Goal: Task Accomplishment & Management: Manage account settings

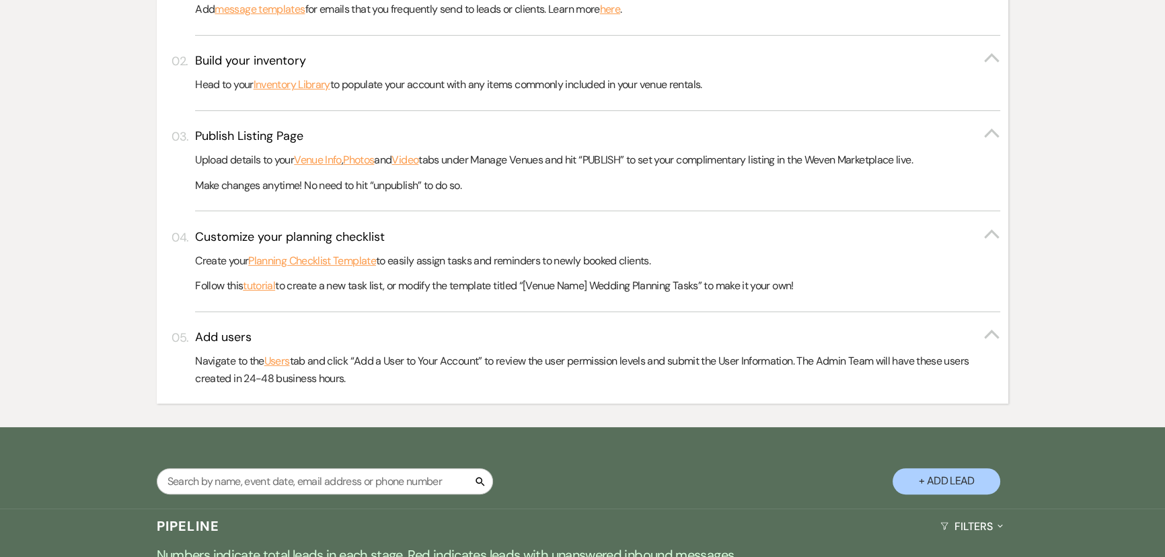
scroll to position [366, 0]
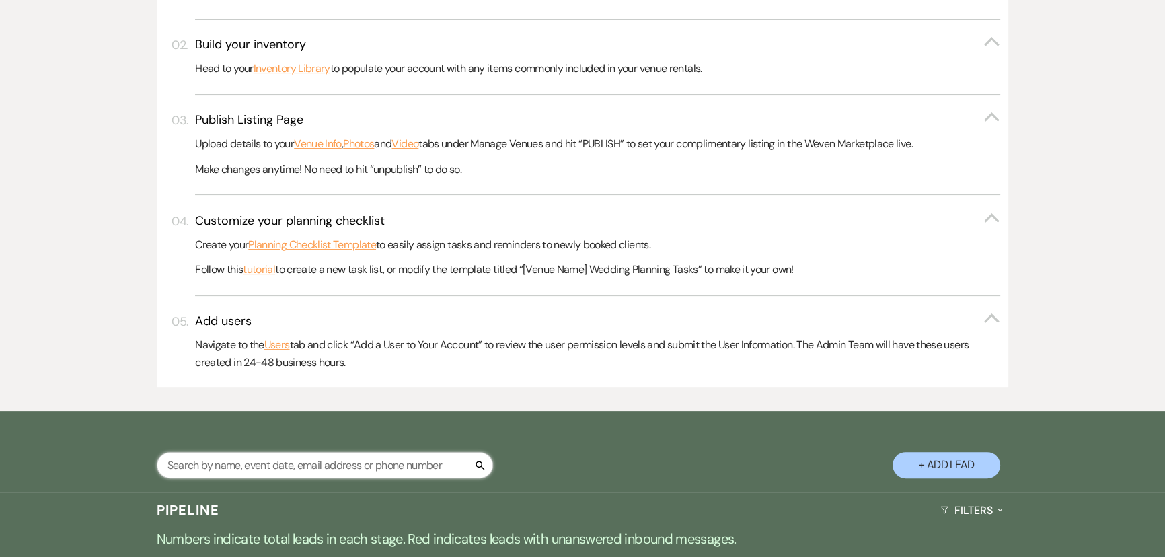
click at [245, 466] on input "text" at bounding box center [325, 465] width 336 height 26
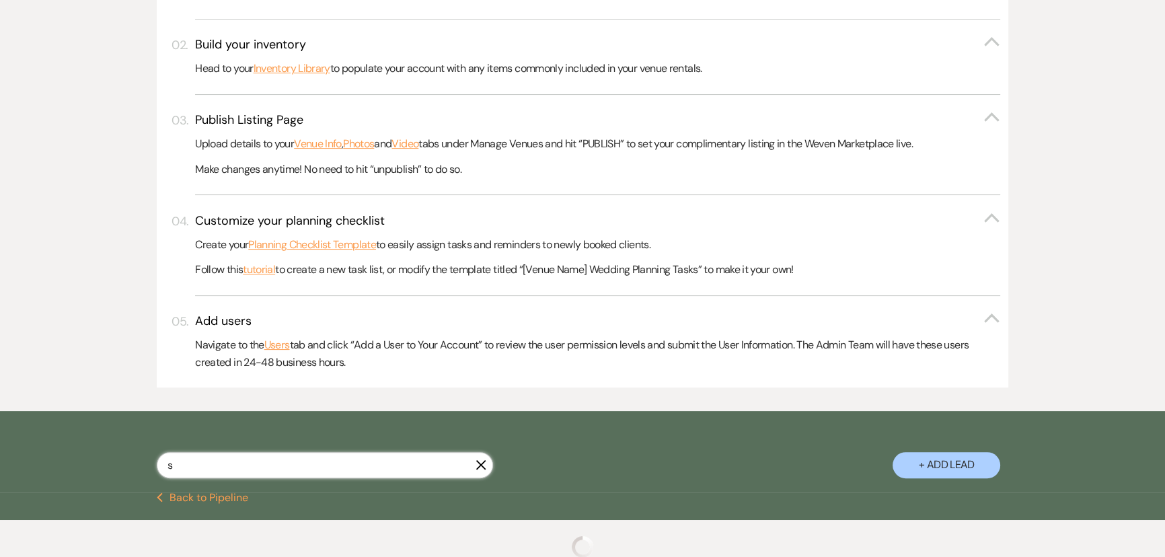
type input "sl"
select select "2"
select select "8"
select select "3"
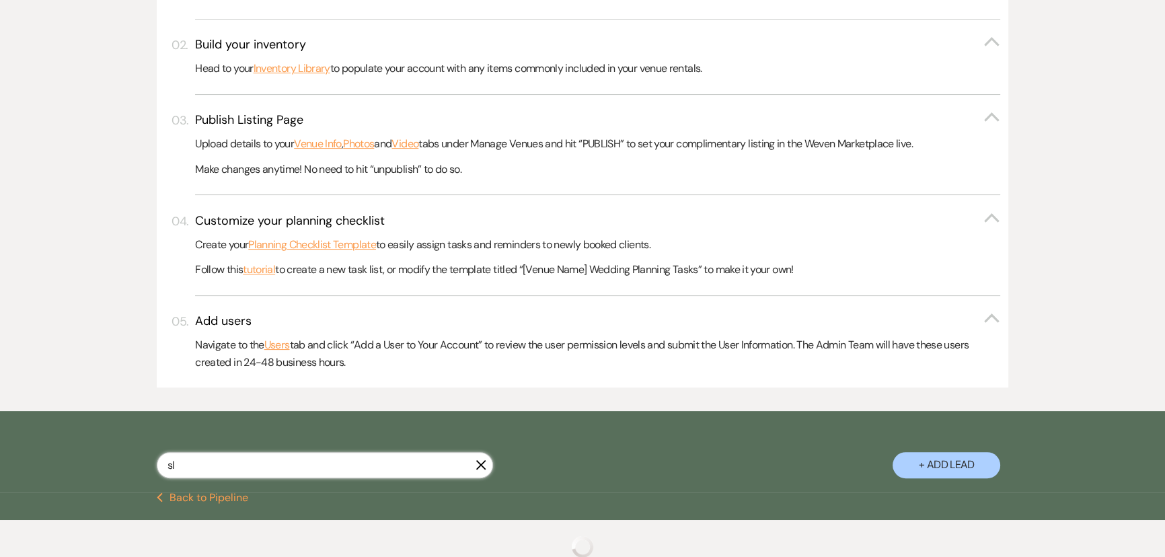
select select "4"
select select "5"
select select "8"
select select "9"
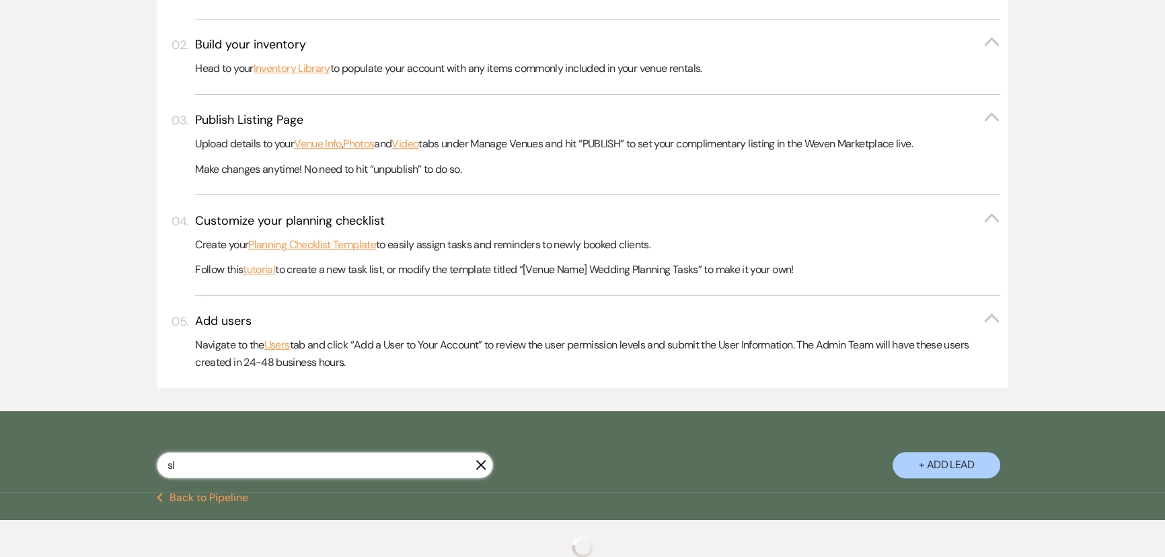
select select "2"
select select "8"
select select "11"
select select "4"
select select "8"
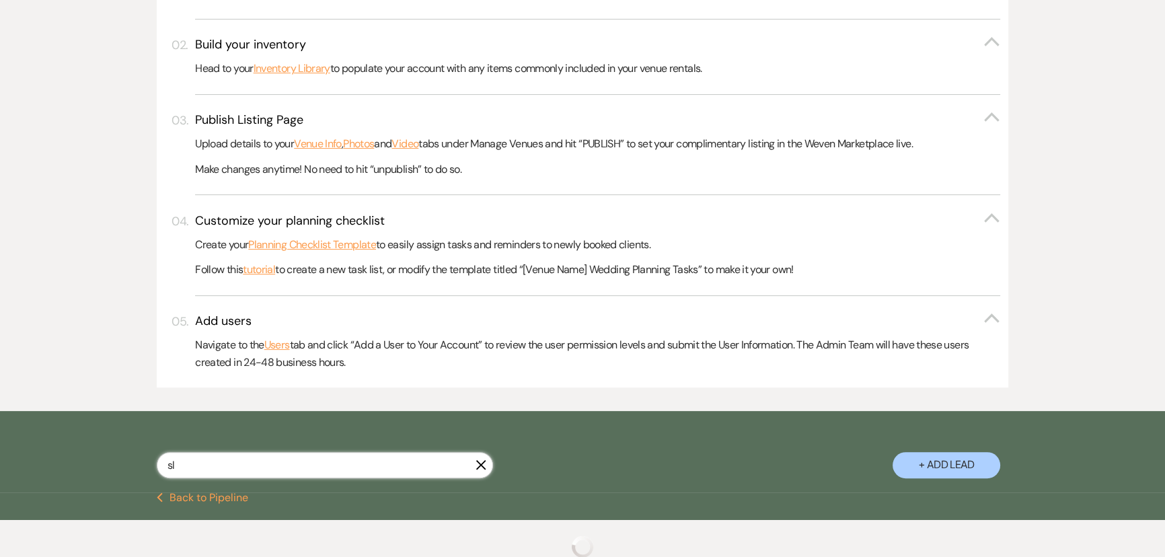
select select "6"
select select "8"
select select "7"
select select "2"
select select "8"
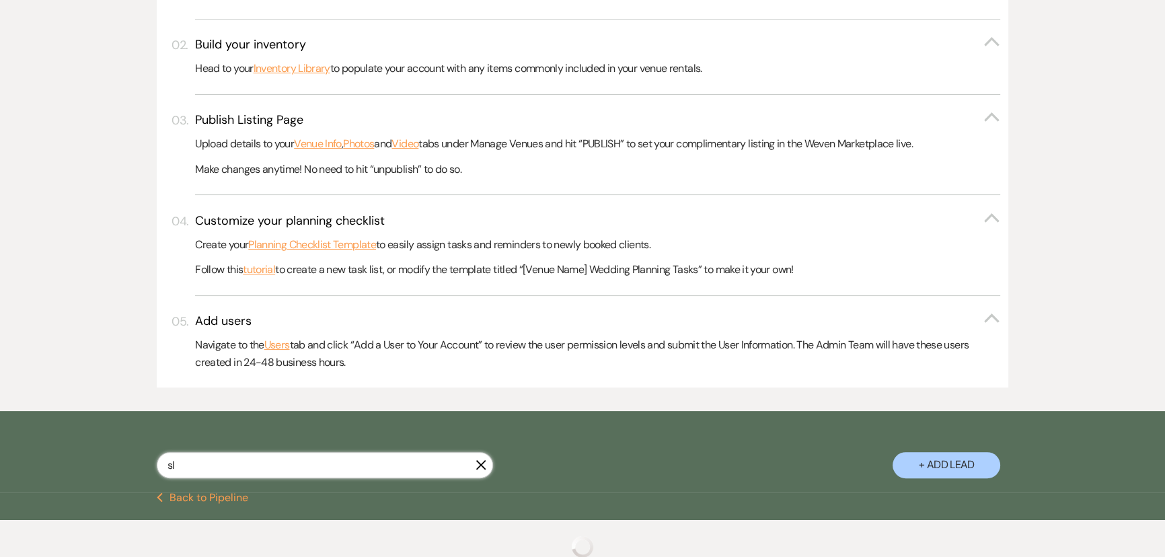
select select "6"
select select "8"
select select "7"
select select "5"
select select "8"
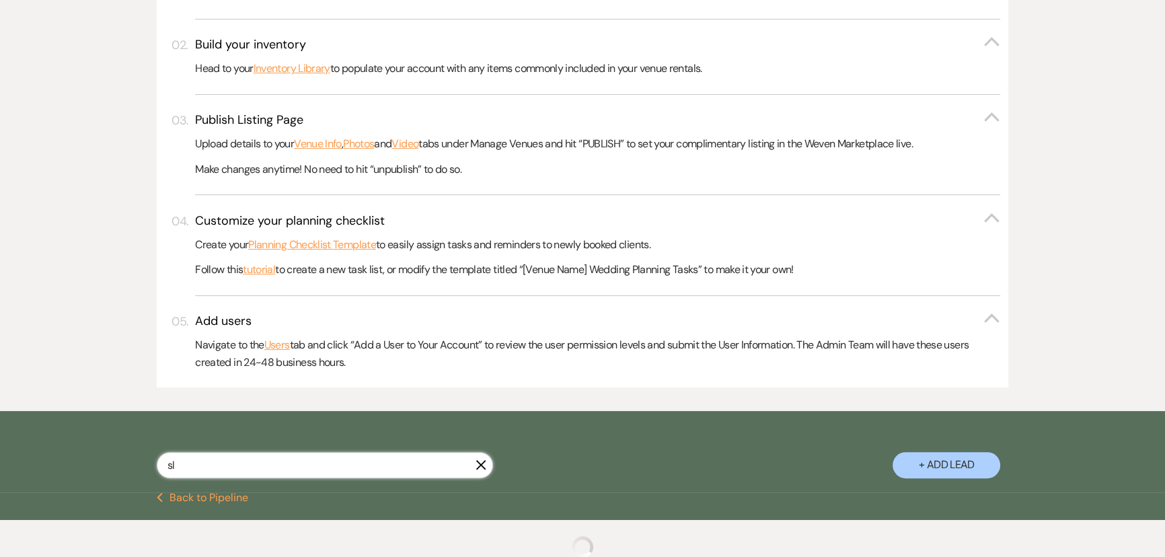
select select "6"
select select "5"
select select "2"
select select "5"
select select "8"
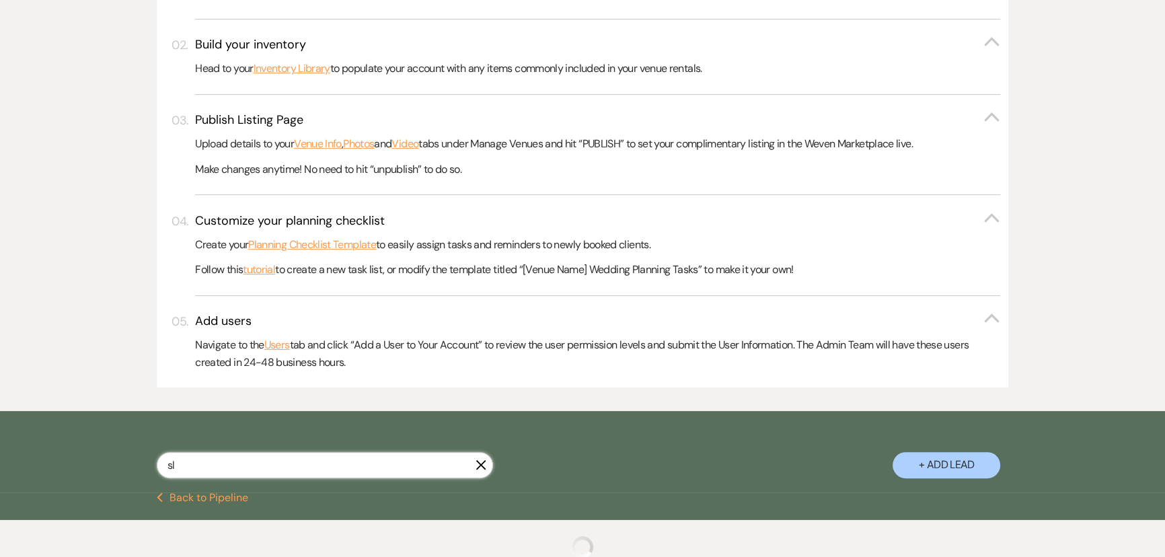
select select "5"
select select "8"
select select "5"
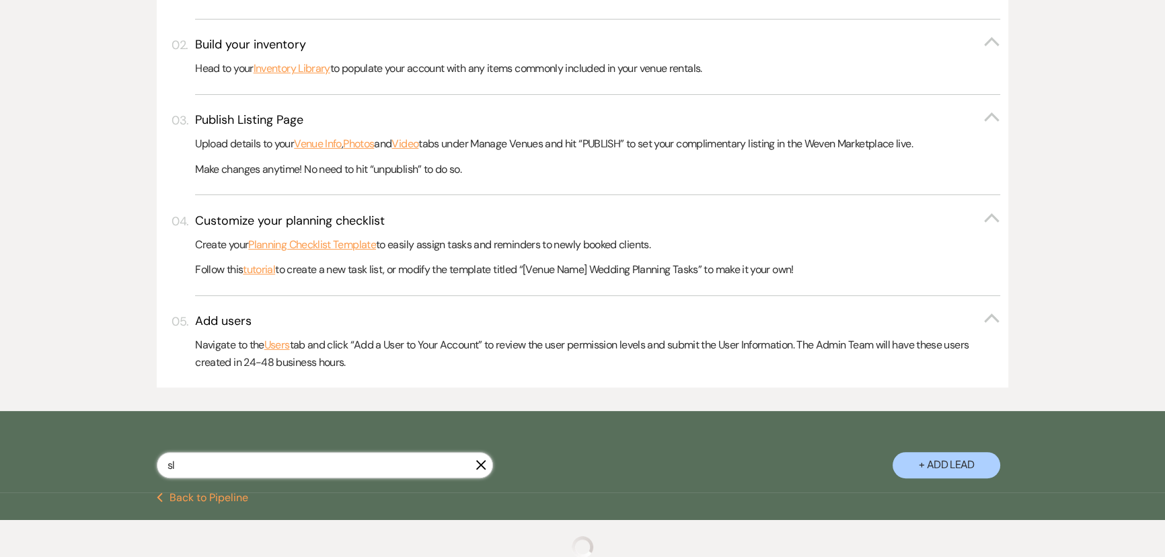
select select "4"
select select "8"
select select "6"
select select "5"
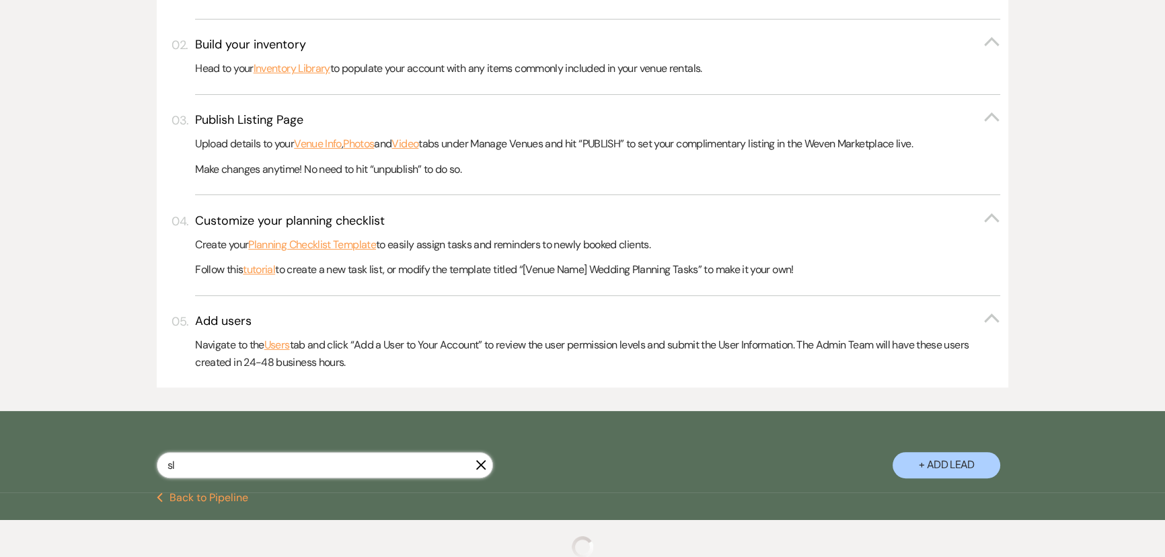
select select "8"
select select "4"
select select "8"
select select "6"
select select "8"
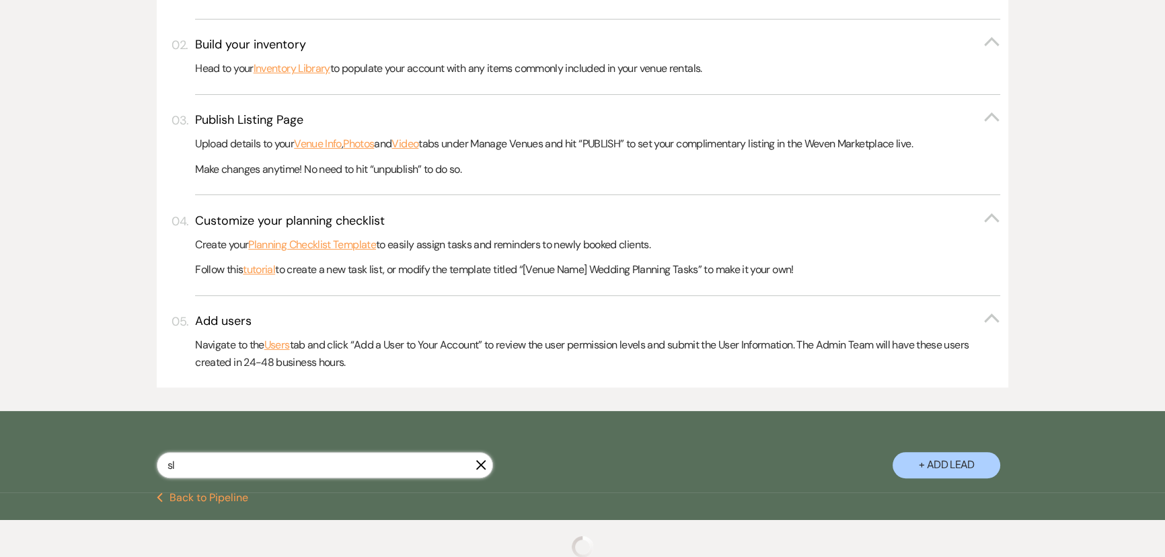
select select "5"
select select "8"
select select "7"
select select "8"
select select "6"
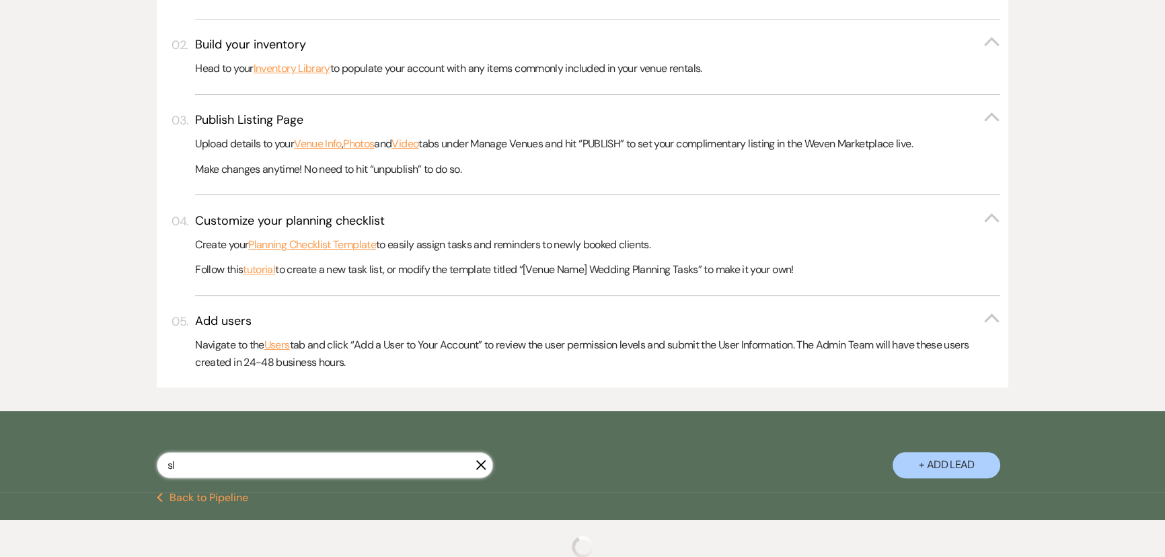
select select "8"
select select "6"
select select "8"
select select "5"
select select "8"
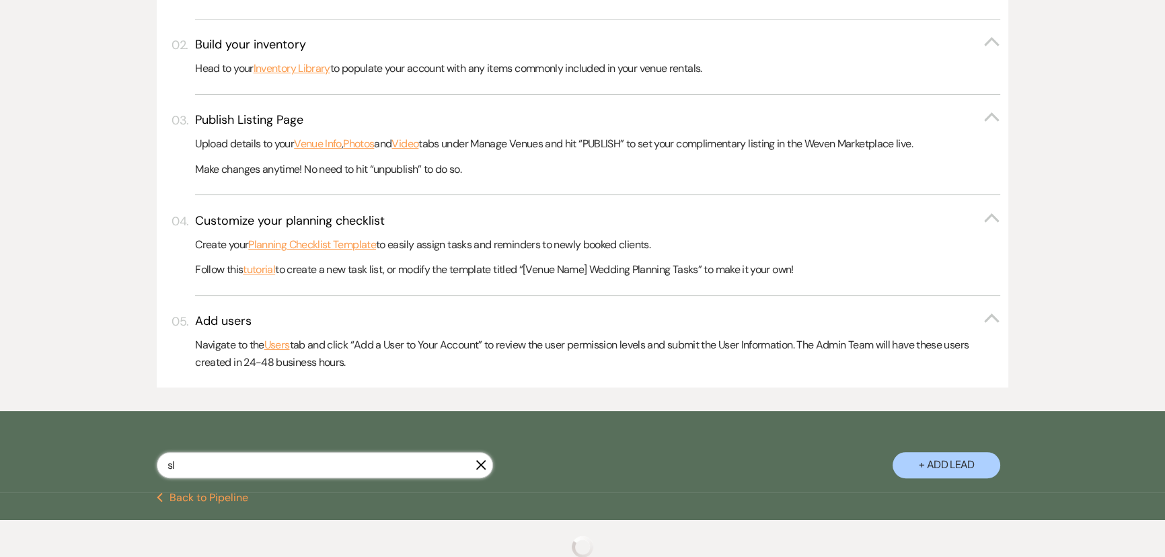
select select "1"
select select "8"
select select "6"
select select "8"
select select "7"
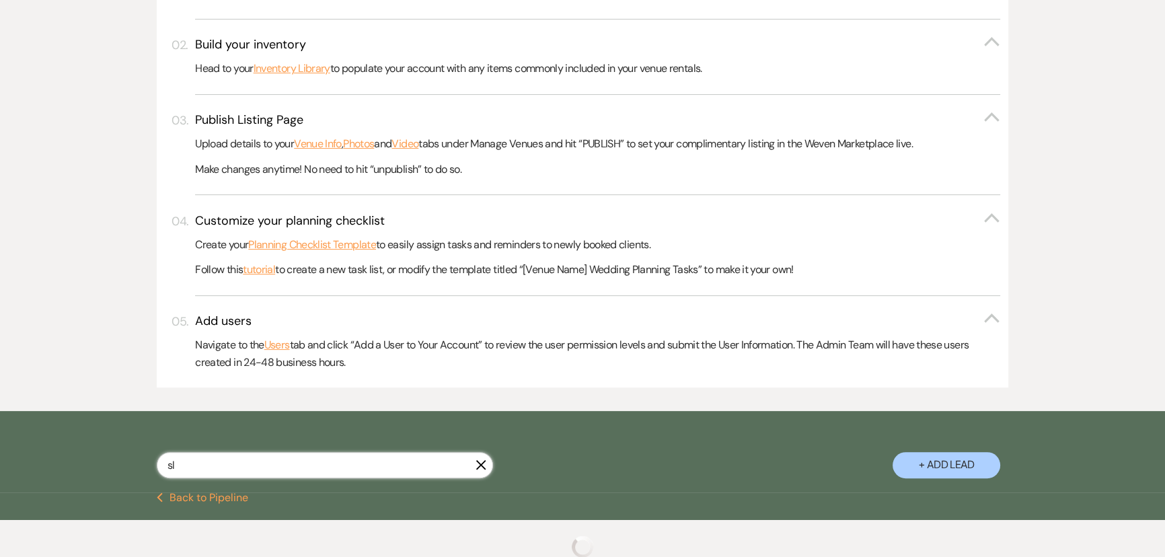
select select "8"
select select "6"
select select "8"
select select "4"
select select "8"
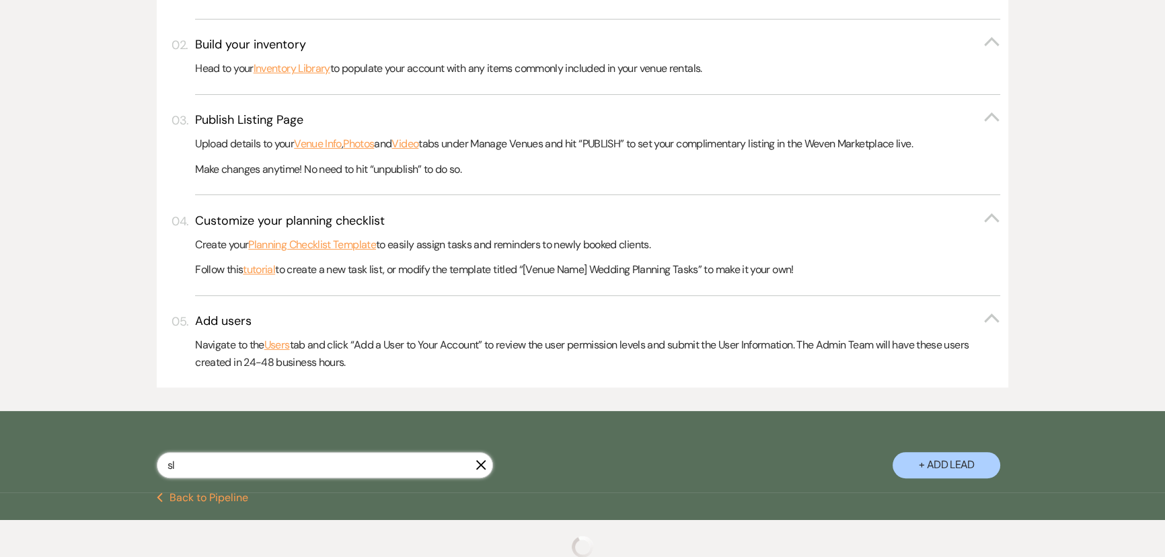
select select "5"
select select "8"
select select "6"
select select "8"
select select "6"
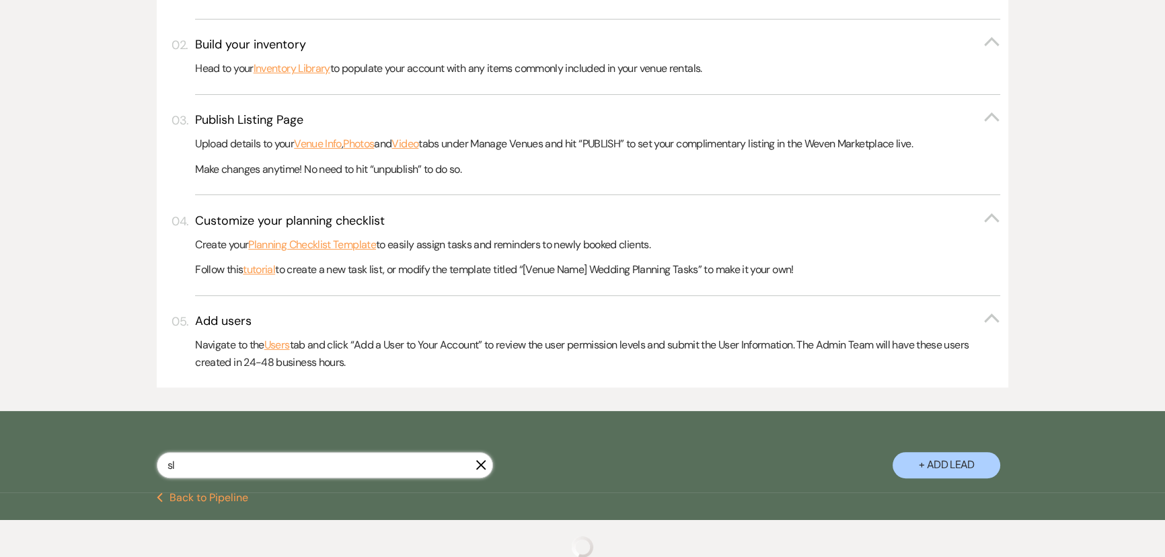
select select "8"
select select "6"
select select "5"
select select "8"
select select "5"
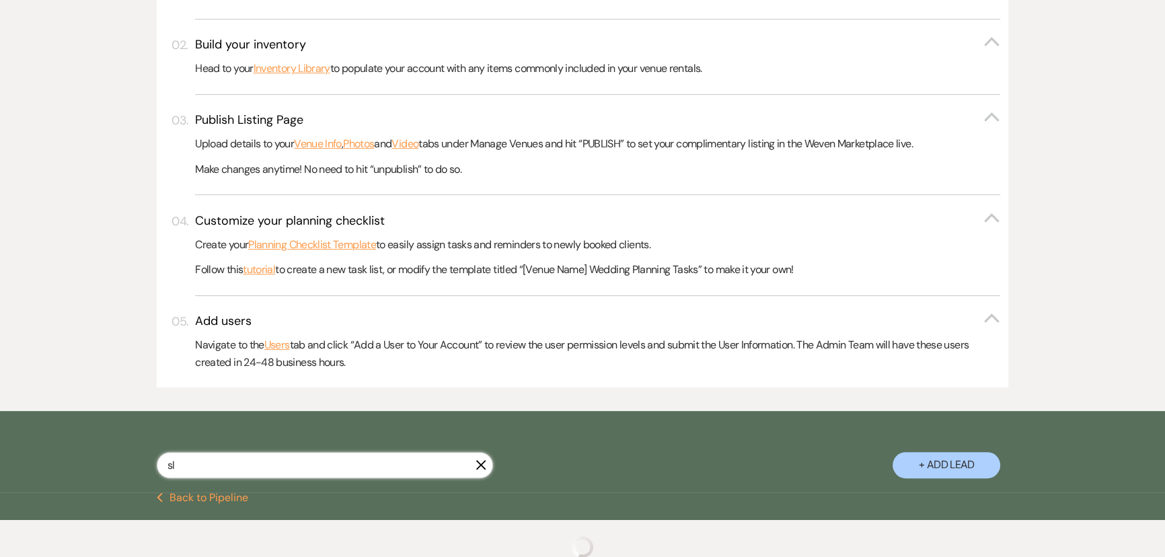
select select "8"
select select "6"
select select "8"
select select "6"
select select "8"
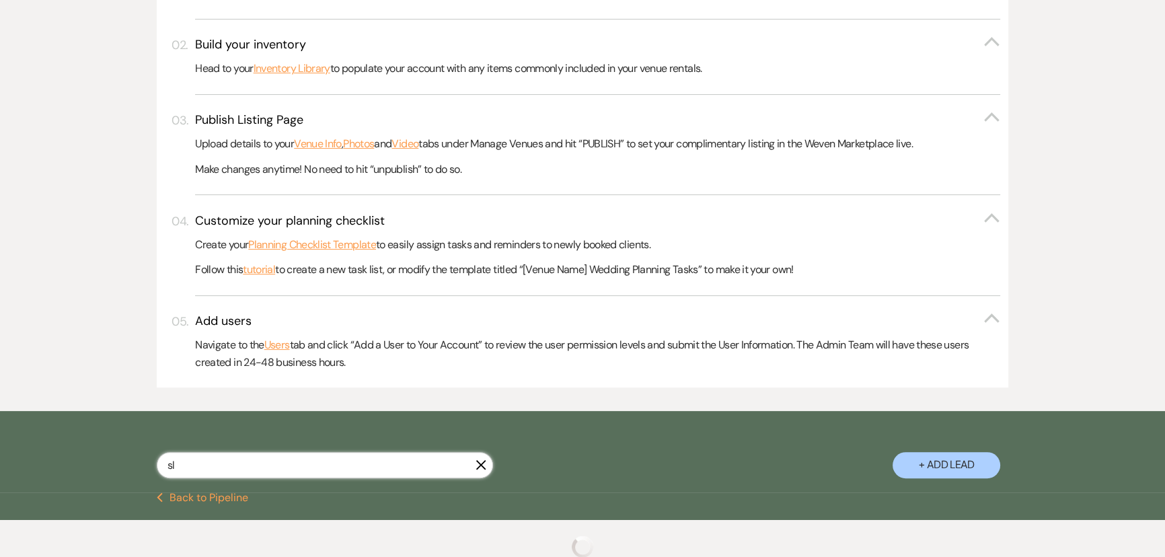
select select "2"
select select "8"
select select "6"
select select "8"
select select "7"
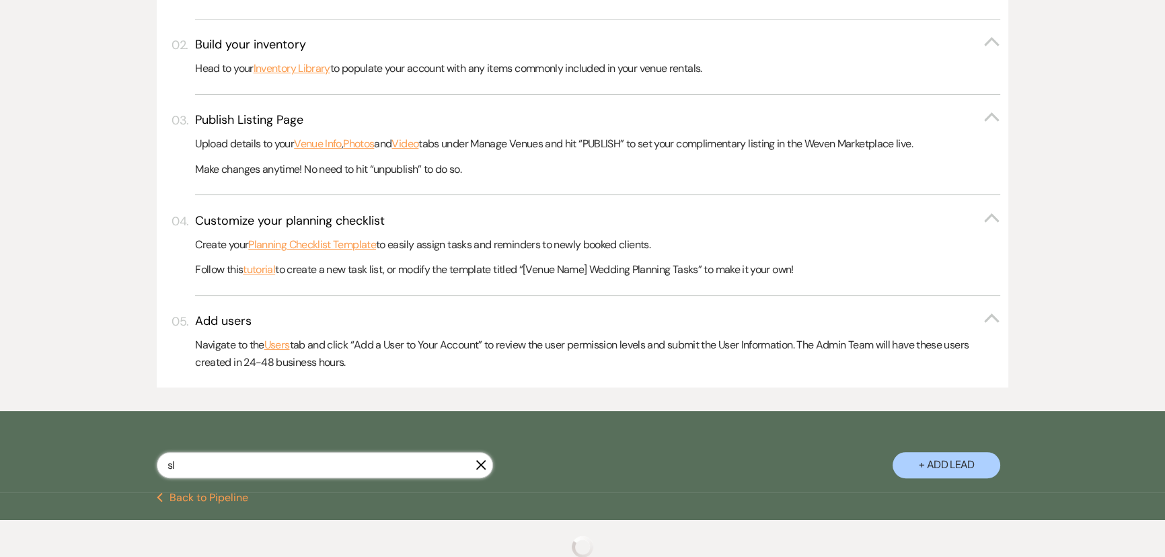
select select "8"
select select "6"
select select "8"
select select "4"
select select "5"
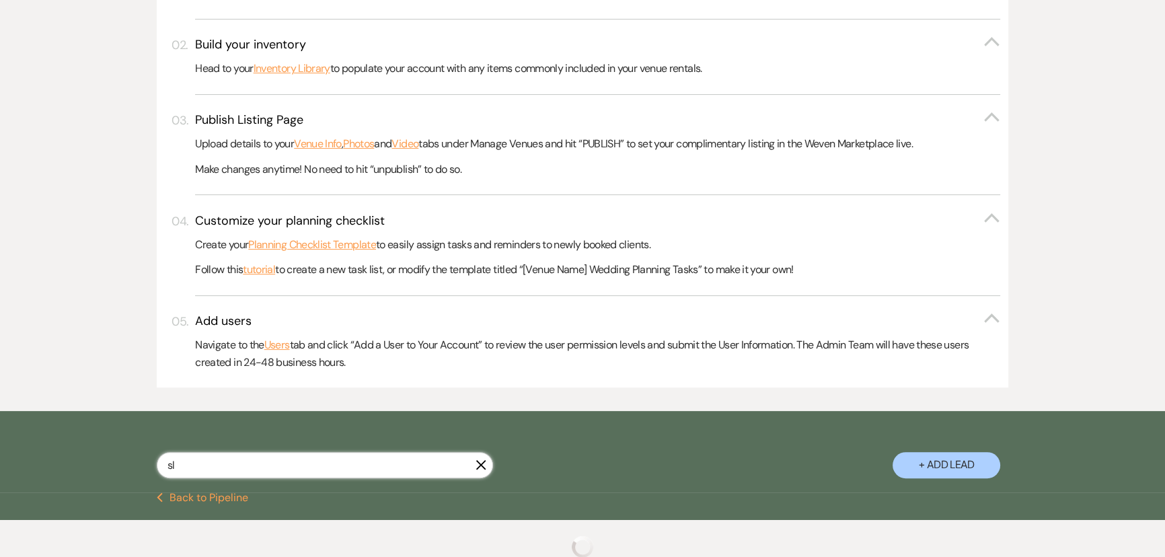
select select "8"
select select "6"
select select "8"
select select "7"
select select "8"
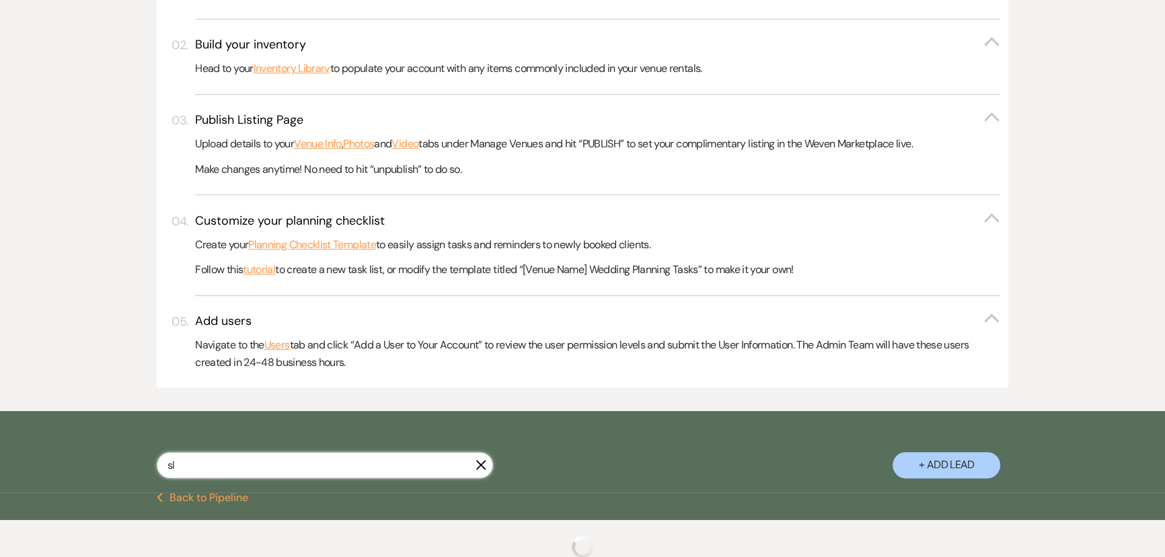
select select "8"
select select "5"
select select "4"
select select "8"
select select "11"
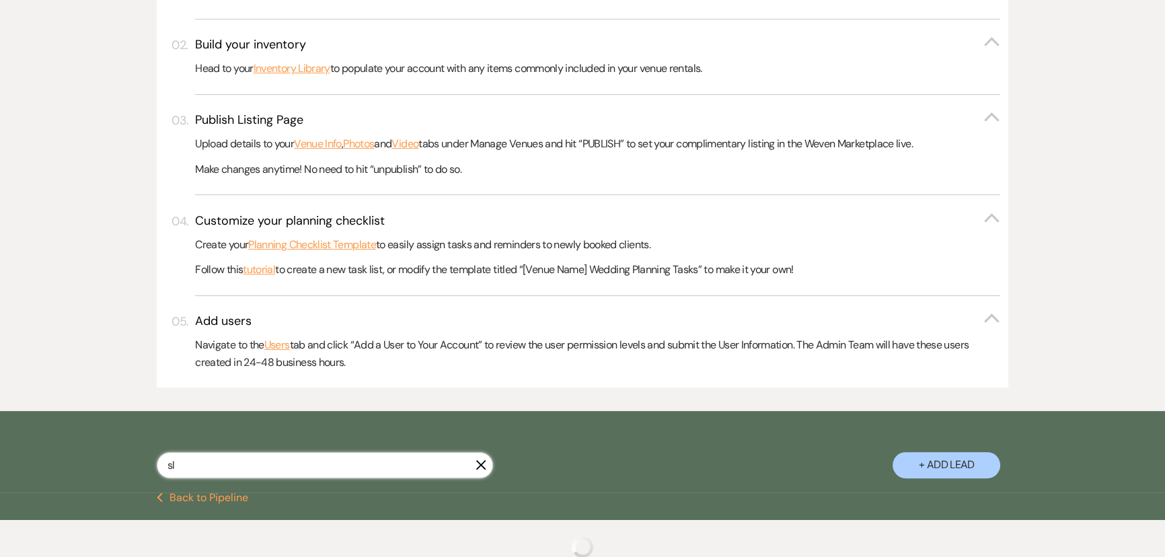
select select "8"
select select "5"
select select "8"
select select "6"
select select "8"
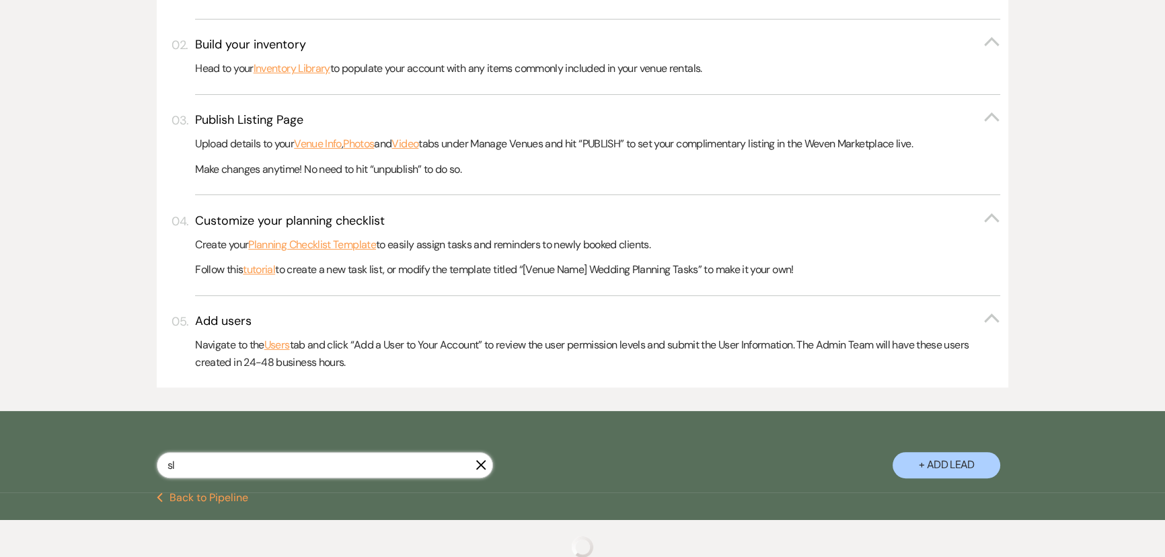
select select "5"
select select "8"
select select "6"
select select "8"
select select "6"
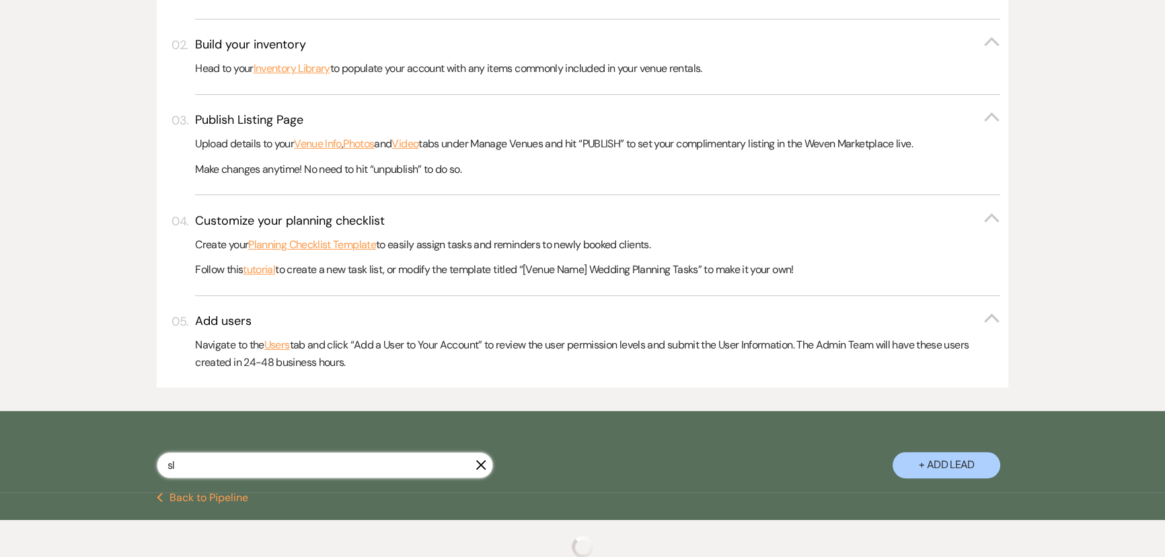
select select "4"
select select "5"
select select "4"
select select "8"
select select "5"
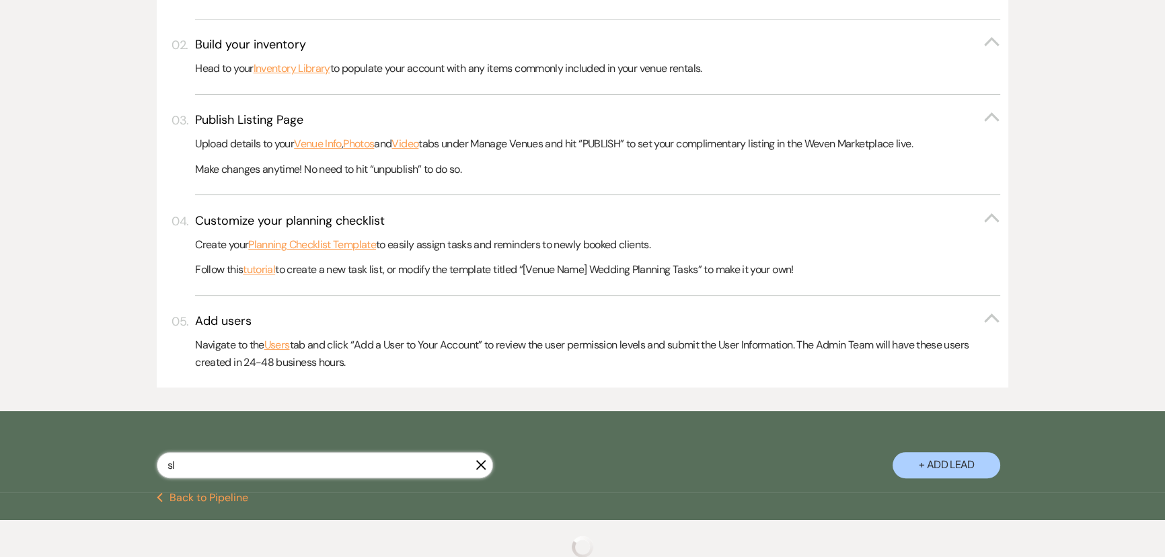
select select "8"
select select "6"
select select "8"
select select "5"
select select "8"
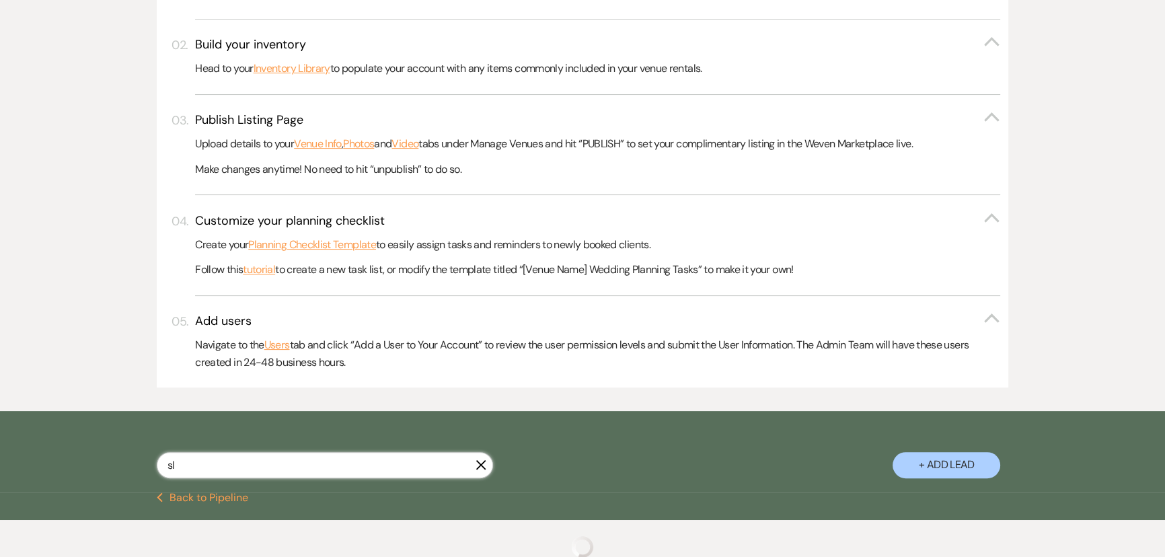
select select "6"
select select "8"
select select "5"
select select "8"
select select "5"
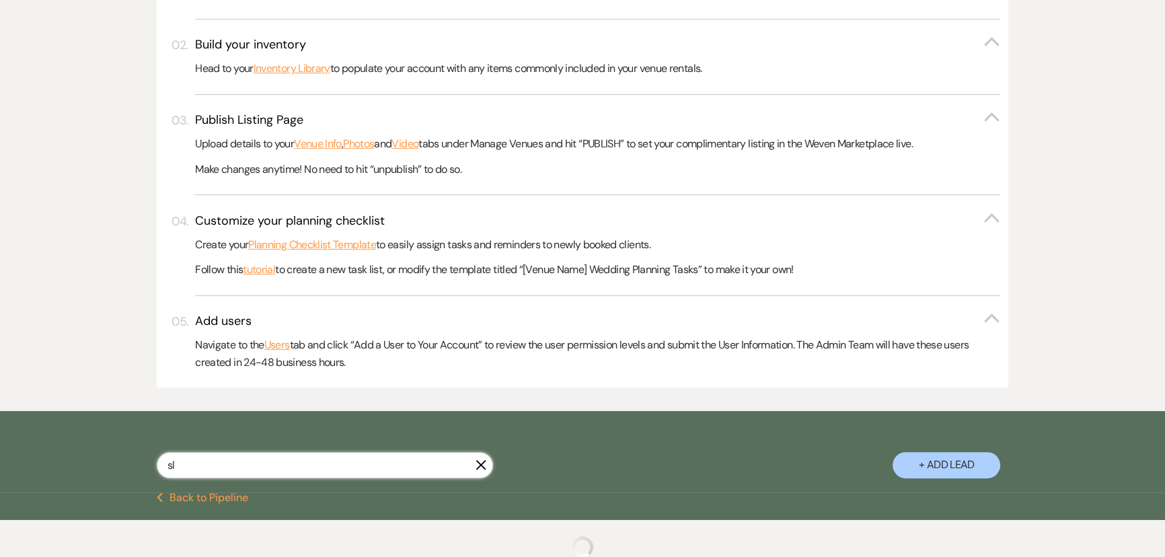
select select "5"
select select "8"
select select "6"
select select "8"
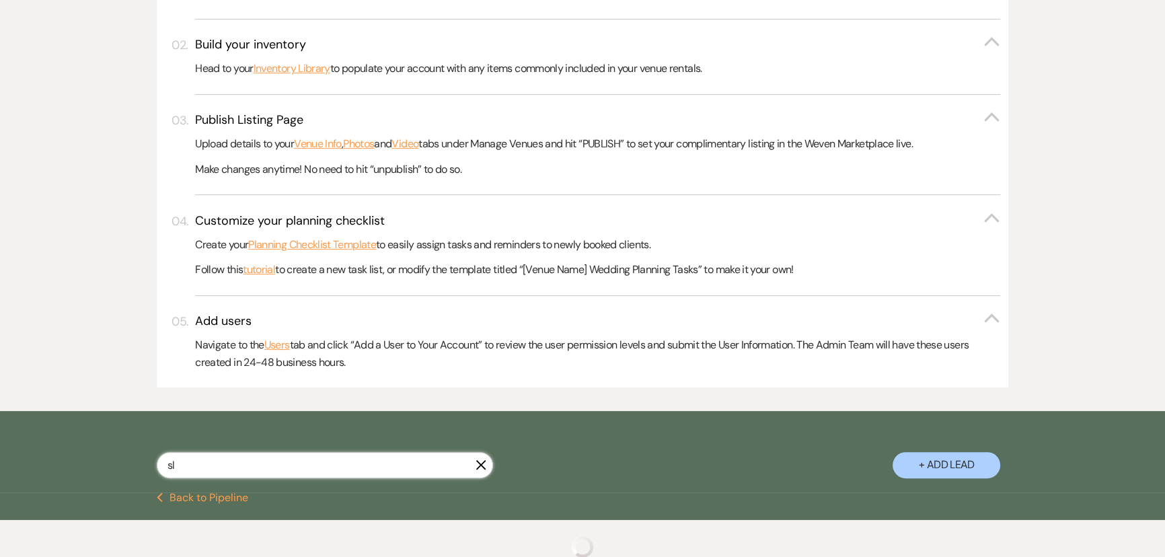
select select "5"
select select "8"
select select "2"
select select "5"
select select "8"
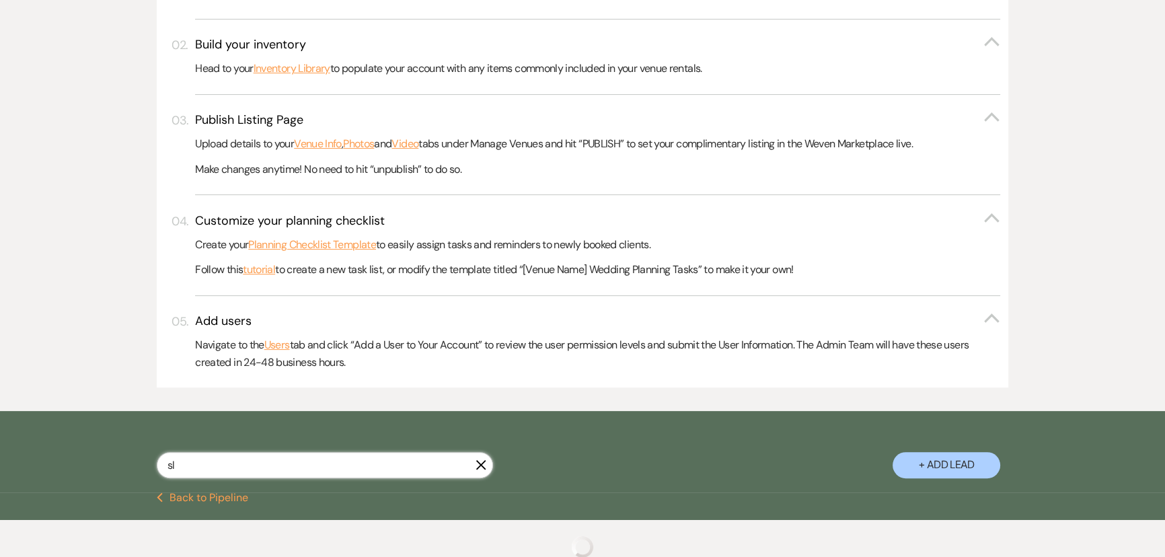
select select "10"
select select "8"
select select "3"
select select "5"
select select "8"
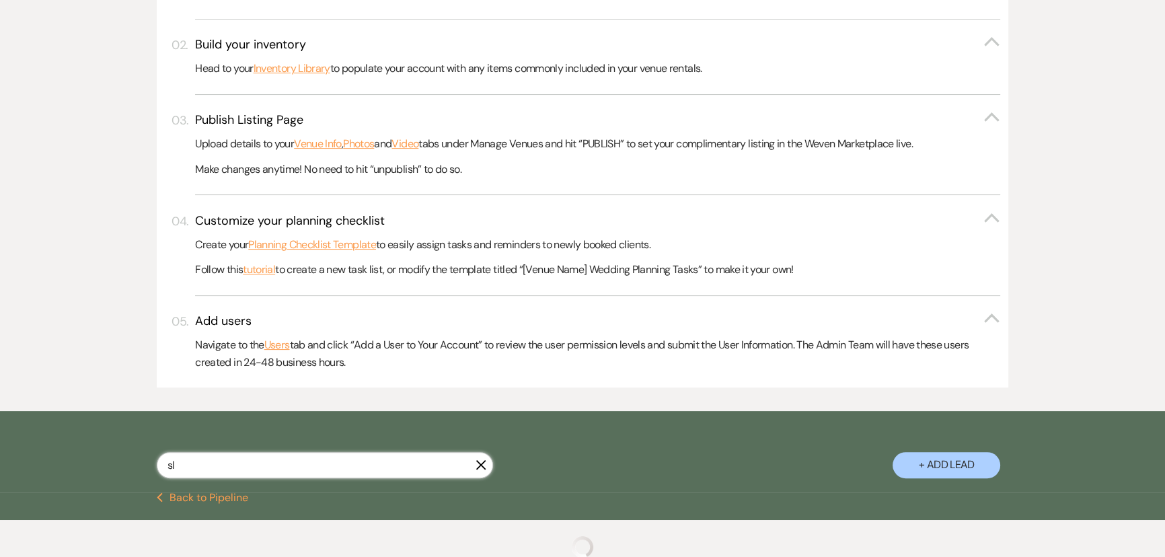
select select "1"
select select "8"
select select "1"
select select "8"
select select "1"
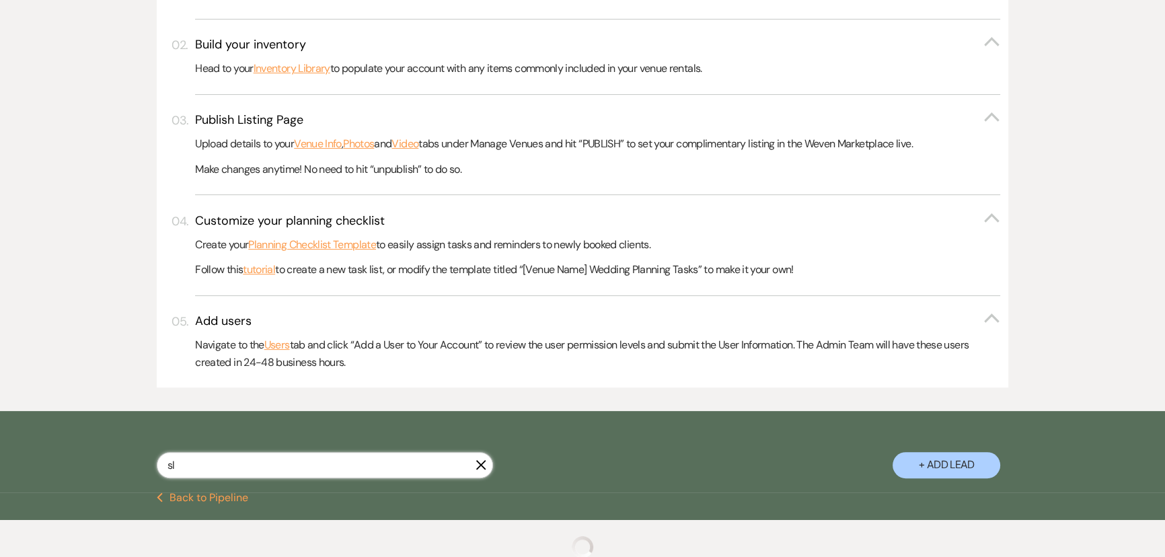
select select "8"
select select "10"
select select "8"
select select "1"
select select "8"
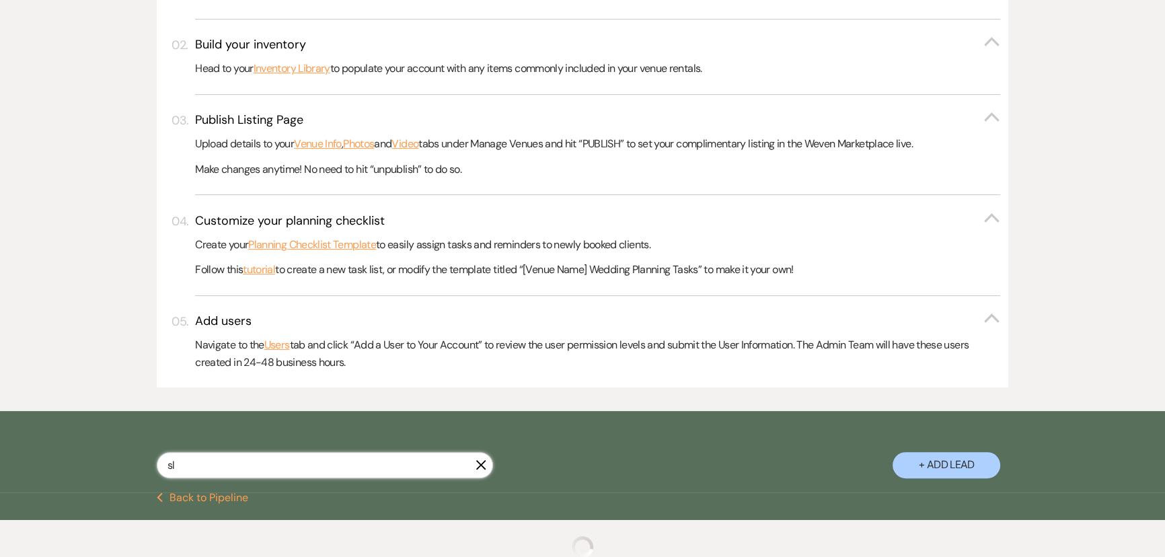
select select "2"
select select "8"
select select "6"
select select "8"
select select "6"
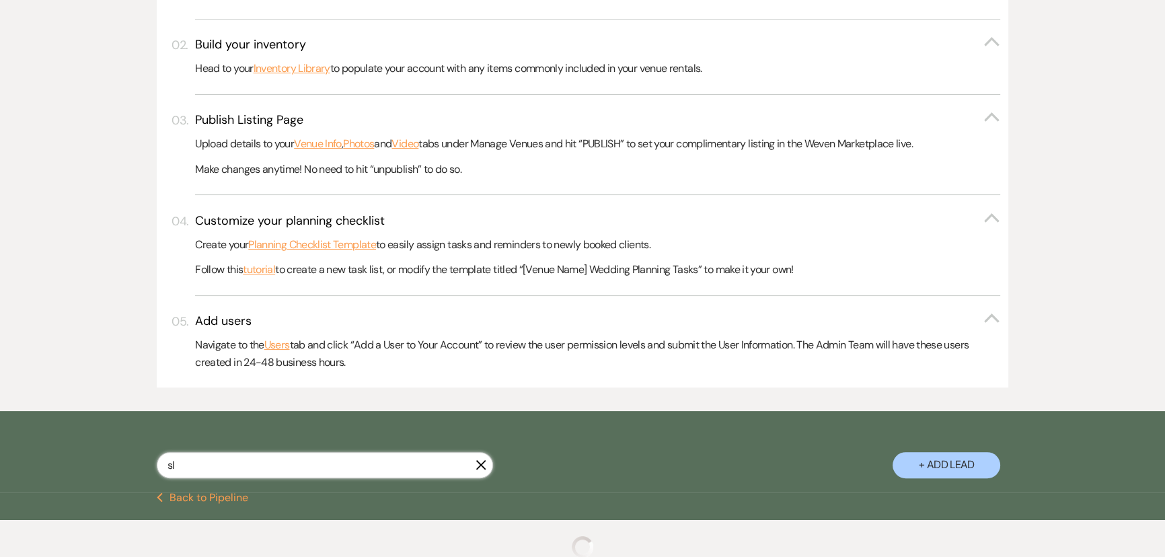
select select "8"
select select "1"
select select "8"
select select "1"
select select "8"
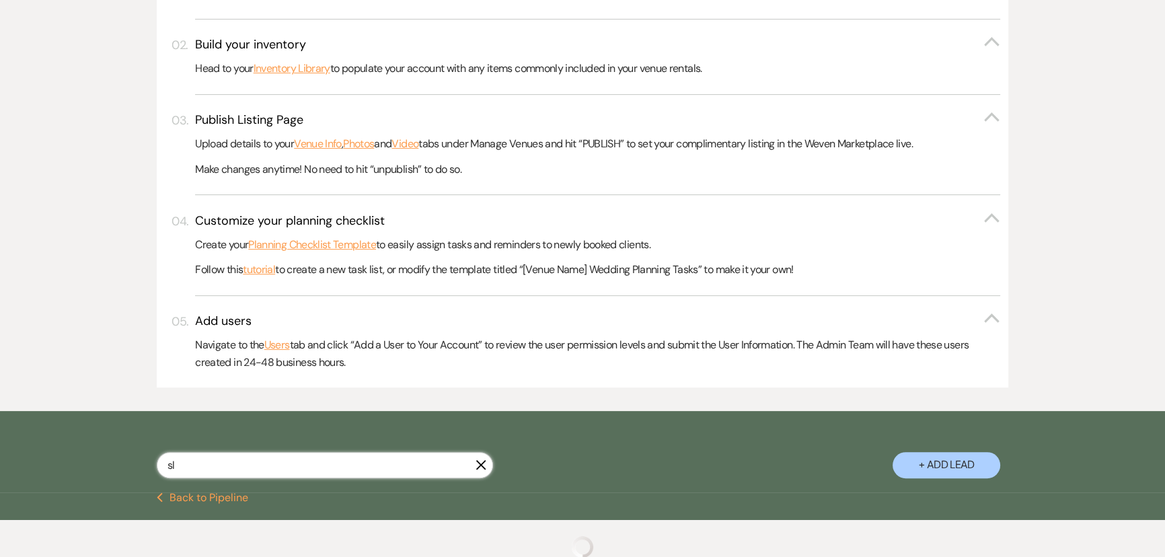
select select "5"
select select "8"
select select "7"
select select "8"
select select "7"
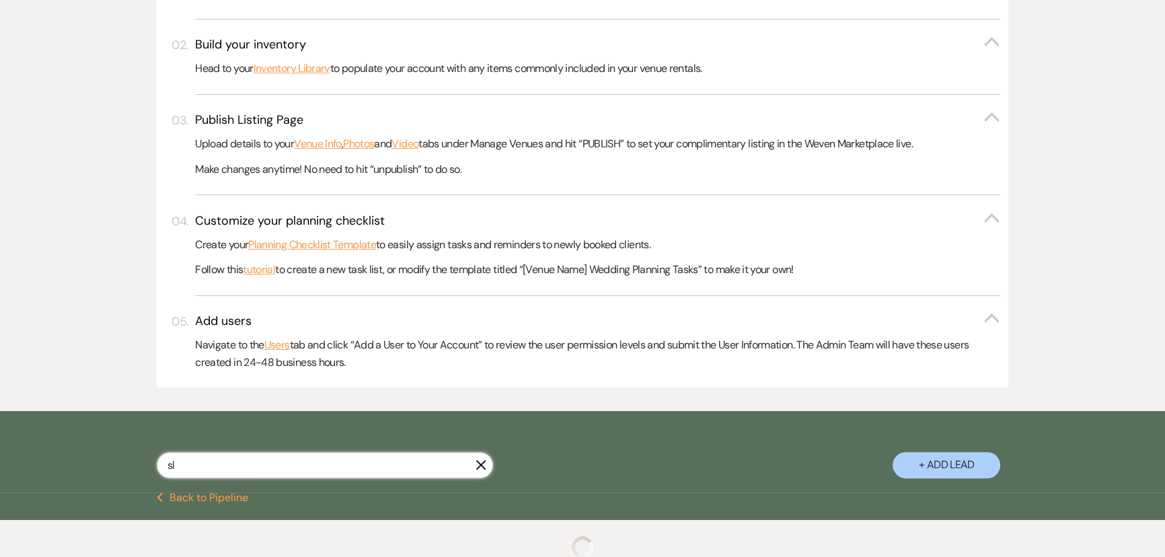
select select "8"
select select "5"
select select "8"
select select "6"
select select "8"
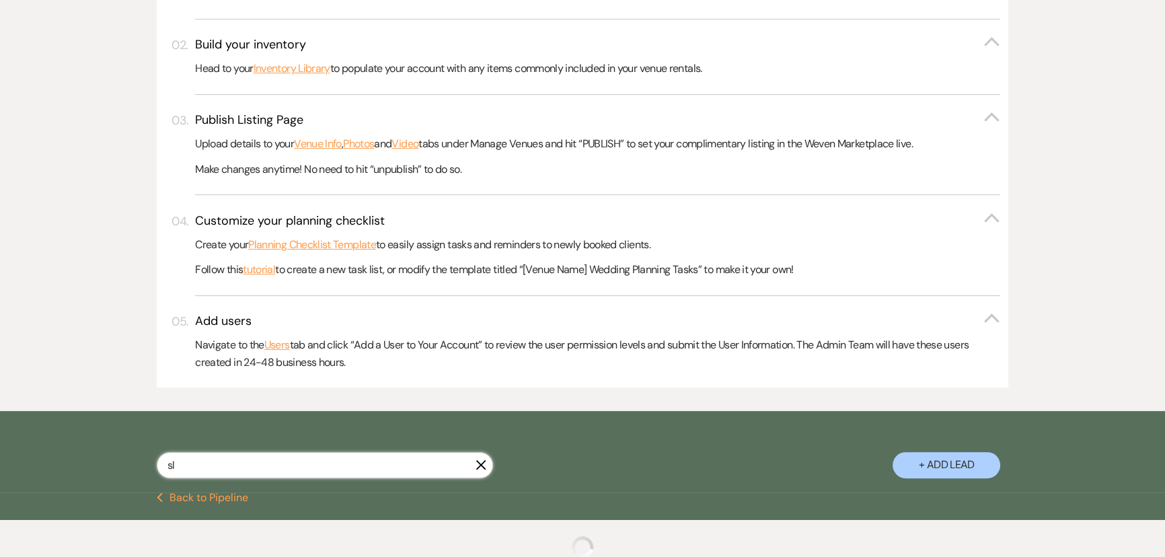
select select "5"
select select "8"
select select "5"
select select "8"
select select "1"
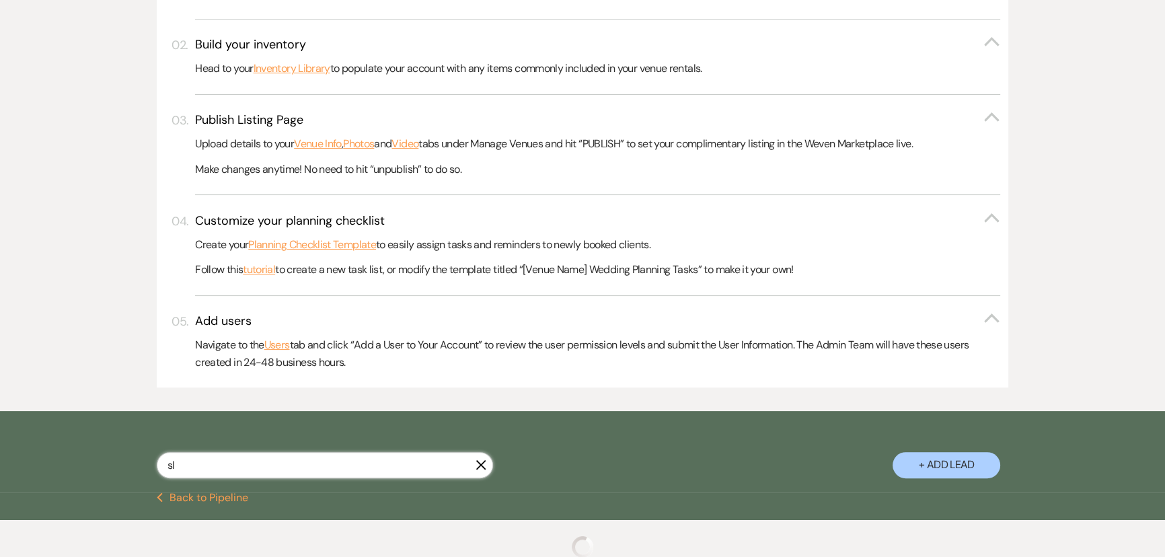
select select "8"
select select "3"
select select "8"
select select "4"
select select "8"
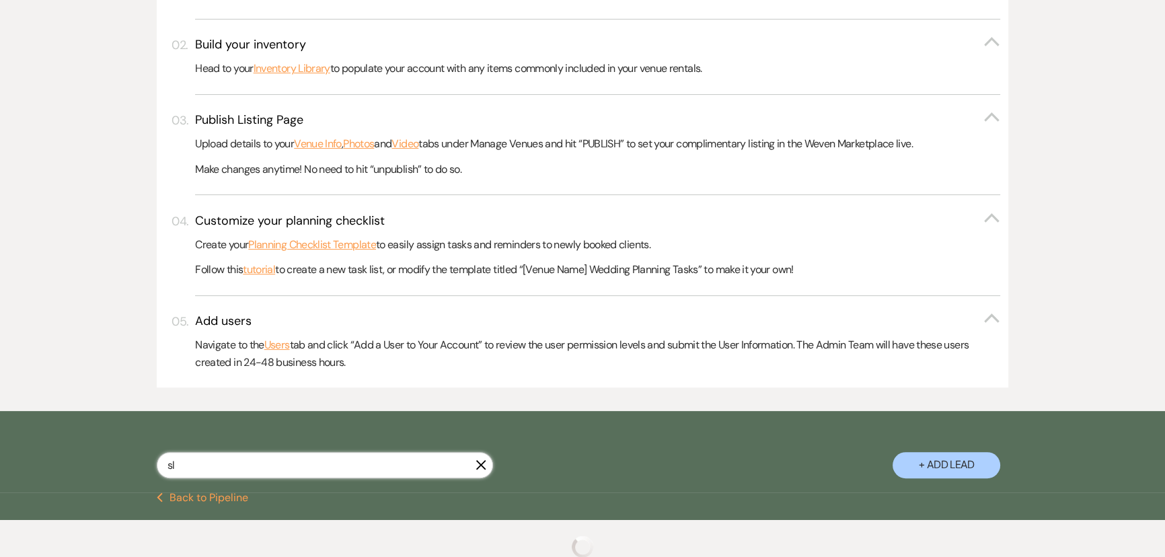
select select "5"
select select "8"
select select "6"
select select "8"
select select "2"
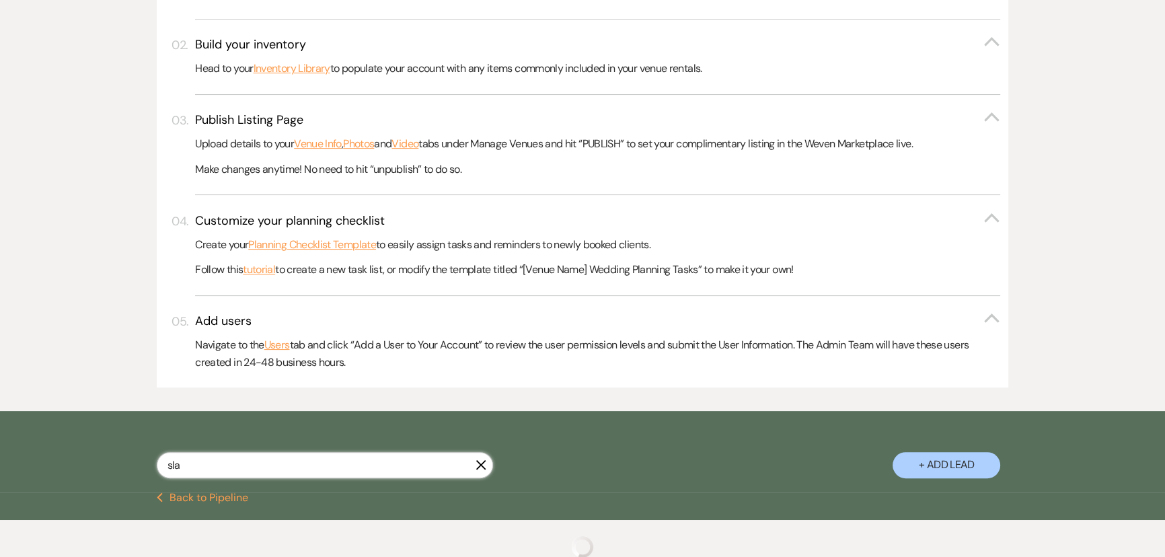
type input "slau"
select select "8"
select select "6"
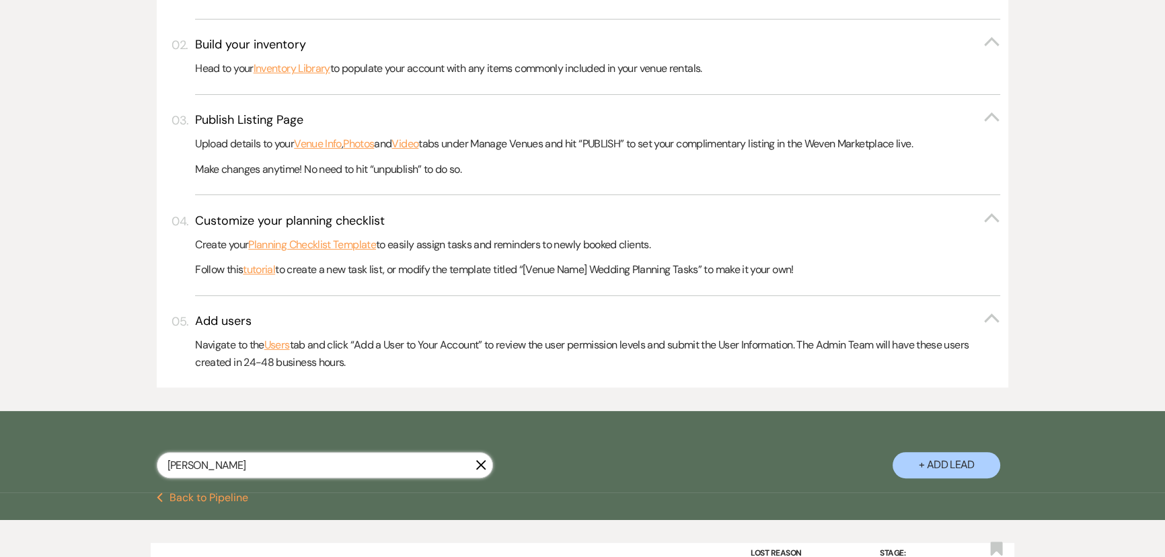
type input "[PERSON_NAME]"
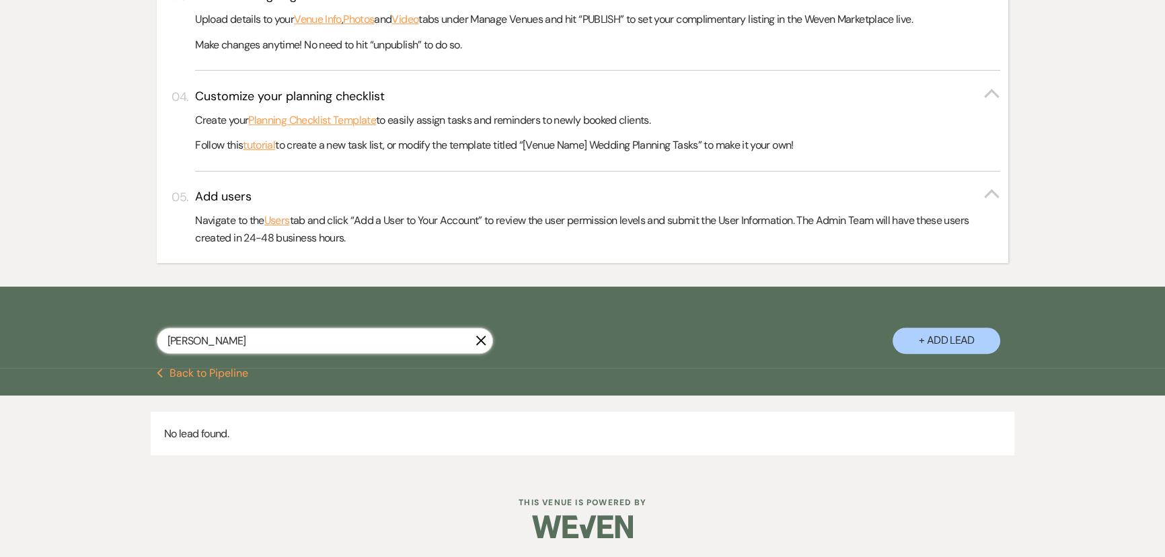
scroll to position [492, 0]
